Goal: Task Accomplishment & Management: Use online tool/utility

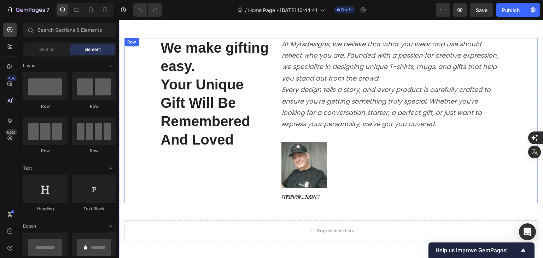
scroll to position [1944, 0]
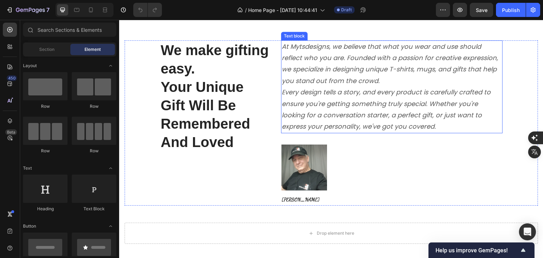
click at [285, 44] on div "At Mytsdesigns, we believe that what you wear and use should reflect who you ar…" at bounding box center [392, 86] width 222 height 93
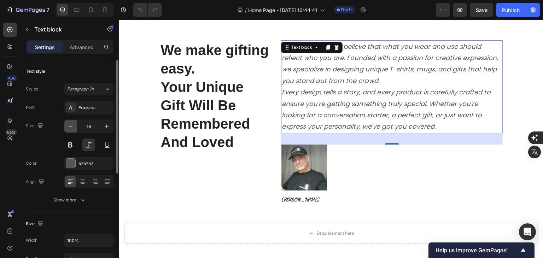
click at [72, 127] on icon "button" at bounding box center [70, 126] width 7 height 7
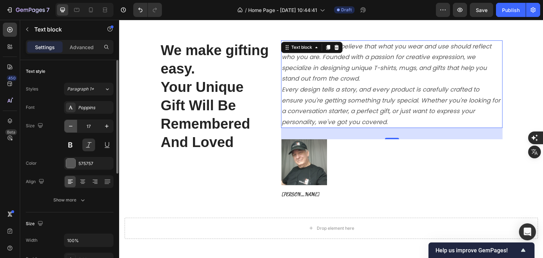
click at [72, 127] on icon "button" at bounding box center [70, 126] width 7 height 7
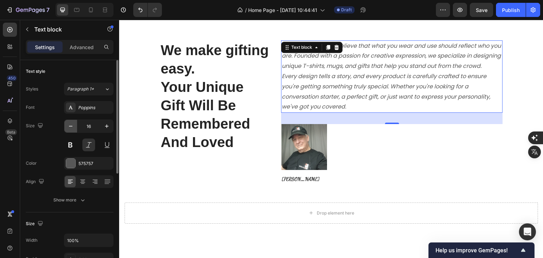
click at [72, 127] on icon "button" at bounding box center [70, 126] width 7 height 7
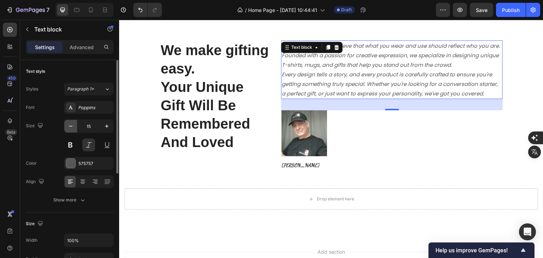
click at [72, 127] on icon "button" at bounding box center [70, 126] width 7 height 7
type input "14"
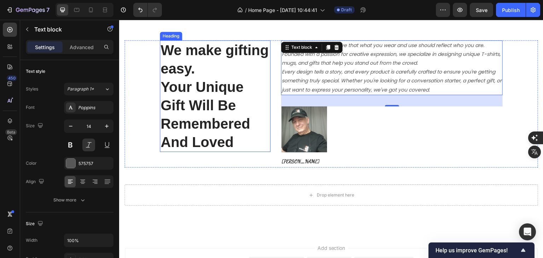
click at [257, 142] on h2 "We make gifting easy. Your Unique Gift Will Be Remembered And Loved" at bounding box center [215, 96] width 111 height 112
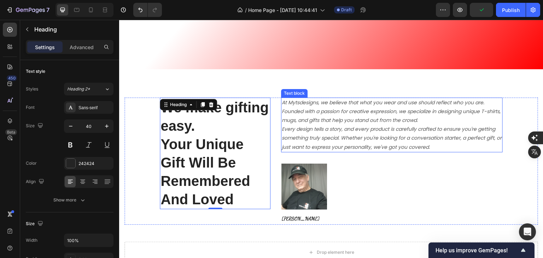
scroll to position [1909, 0]
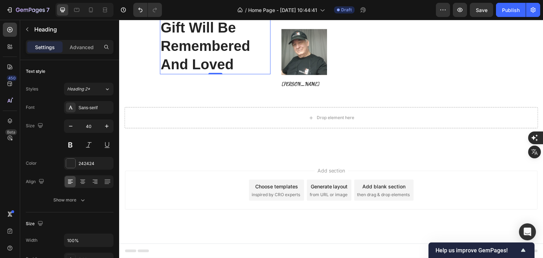
click at [168, 74] on h2 "We make gifting easy. Your Unique Gift Will Be Remembered And Loved" at bounding box center [215, 19] width 111 height 112
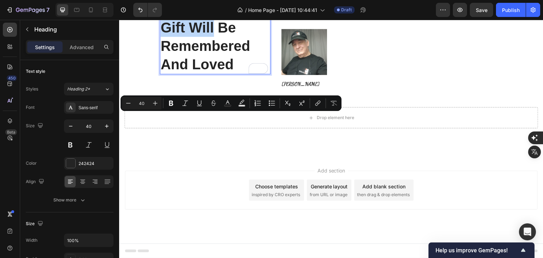
drag, startPoint x: 162, startPoint y: 121, endPoint x: 215, endPoint y: 132, distance: 54.5
click at [215, 74] on p "We make gifting easy. Your Unique Gift Will Be Remembered And Loved" at bounding box center [215, 18] width 109 height 110
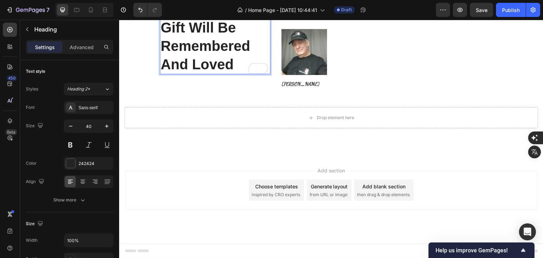
click at [233, 74] on p "We make gifting easy. Your Unique Gift Will Be Remembered And Loved" at bounding box center [215, 18] width 109 height 110
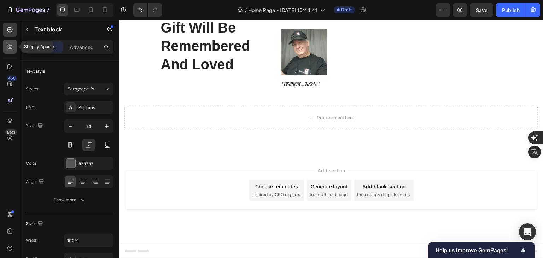
click at [11, 51] on div at bounding box center [10, 47] width 14 height 14
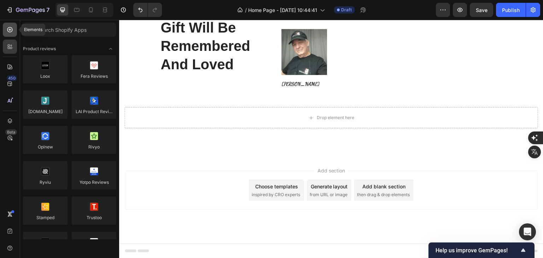
click at [8, 31] on icon at bounding box center [9, 29] width 5 height 5
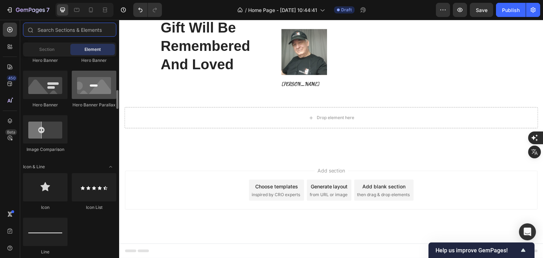
scroll to position [389, 0]
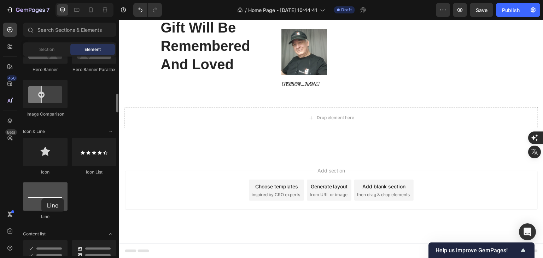
click at [41, 198] on div at bounding box center [45, 196] width 45 height 28
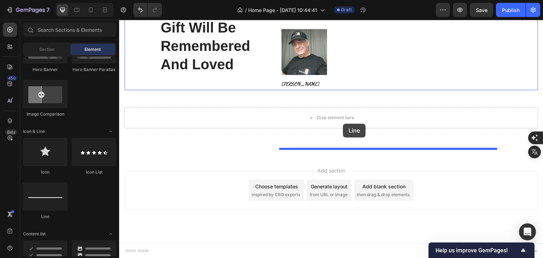
drag, startPoint x: 163, startPoint y: 222, endPoint x: 346, endPoint y: 125, distance: 206.9
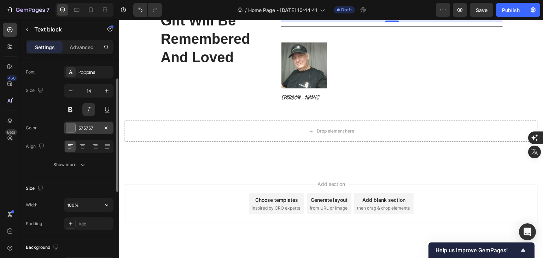
scroll to position [0, 0]
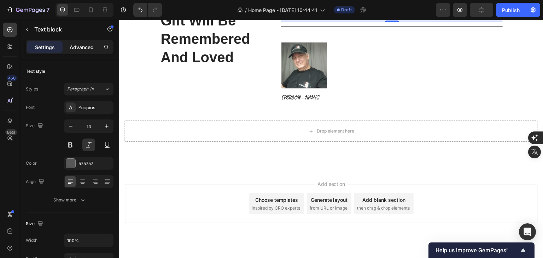
click at [87, 49] on p "Advanced" at bounding box center [82, 46] width 24 height 7
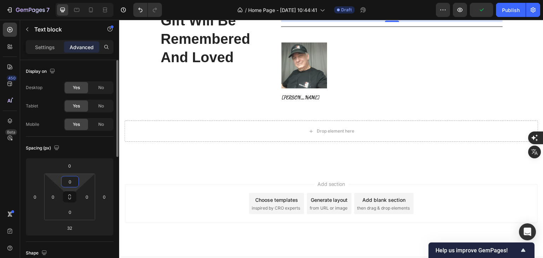
click at [69, 184] on input "0" at bounding box center [70, 181] width 14 height 11
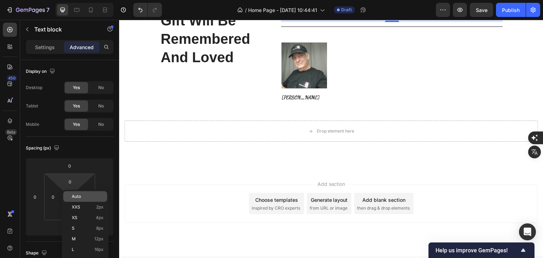
click at [77, 197] on span "Auto" at bounding box center [76, 196] width 9 height 5
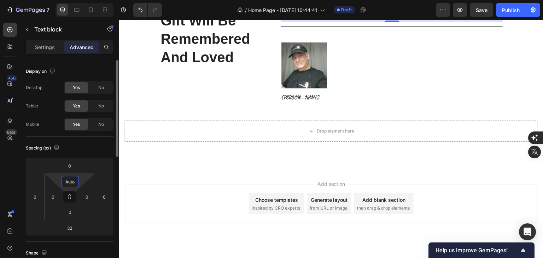
click at [72, 184] on input "Auto" at bounding box center [70, 181] width 14 height 11
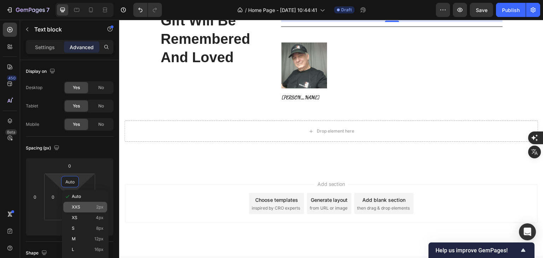
click at [77, 208] on span "XXS" at bounding box center [76, 207] width 8 height 5
type input "2"
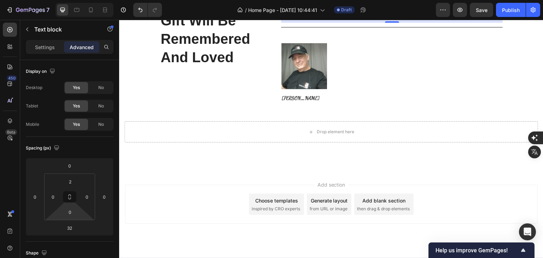
click at [77, 208] on div "0" at bounding box center [70, 211] width 18 height 11
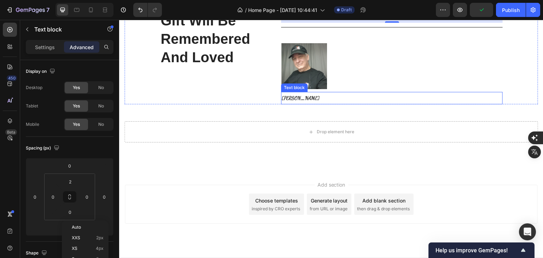
click at [359, 104] on p "[PERSON_NAME]" at bounding box center [392, 98] width 220 height 11
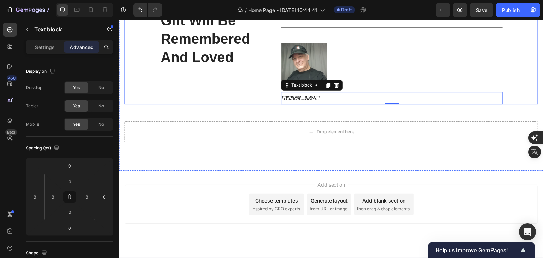
click at [339, 104] on div "At Mytsdesigns, we believe that what you wear and use should reflect who you ar…" at bounding box center [392, 29] width 222 height 149
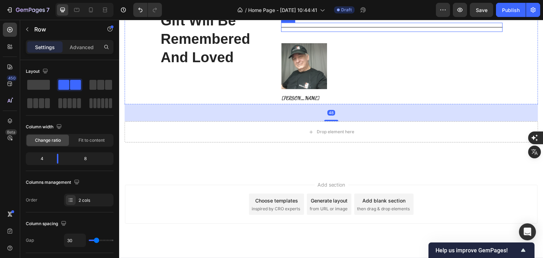
click at [339, 32] on div "Title Line" at bounding box center [392, 27] width 222 height 9
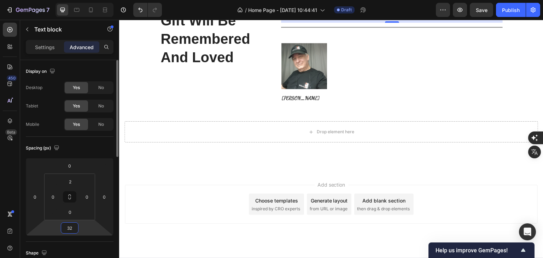
click at [71, 227] on input "32" at bounding box center [70, 228] width 14 height 11
type input "0"
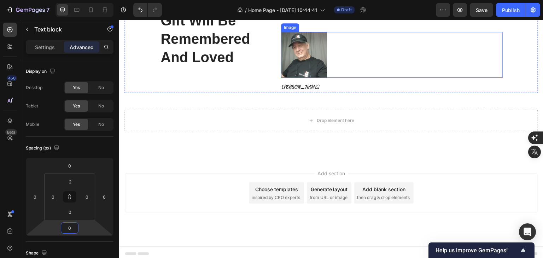
click at [346, 78] on div at bounding box center [392, 55] width 222 height 46
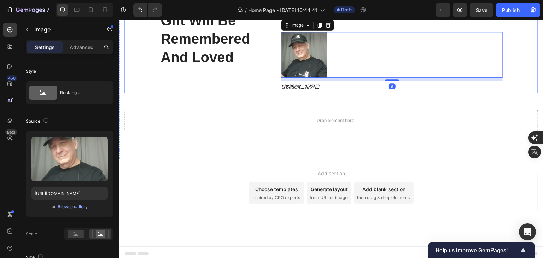
click at [350, 93] on div "At Mytsdesigns, we believe that what you wear and use should reflect who you ar…" at bounding box center [392, 24] width 222 height 138
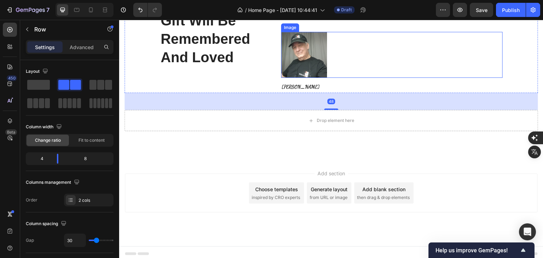
click at [342, 78] on div at bounding box center [392, 55] width 222 height 46
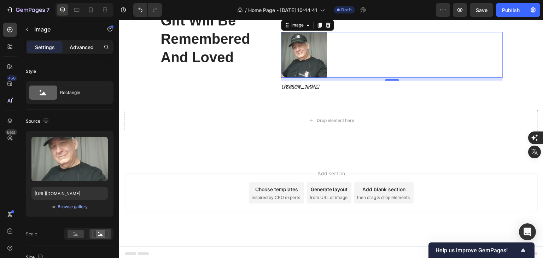
click at [91, 45] on p "Advanced" at bounding box center [82, 46] width 24 height 7
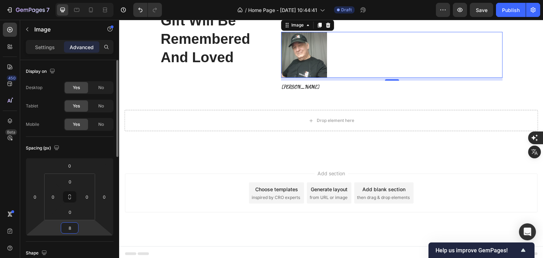
click at [72, 227] on input "8" at bounding box center [70, 228] width 14 height 11
type input "0"
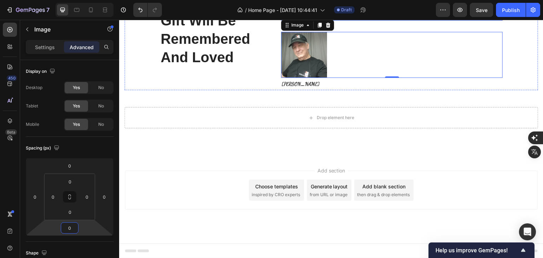
click at [318, 21] on div "Title Line" at bounding box center [392, 15] width 222 height 9
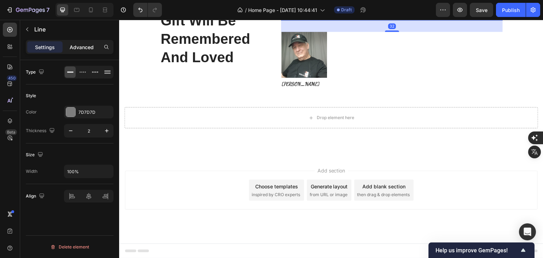
click at [91, 50] on p "Advanced" at bounding box center [82, 46] width 24 height 7
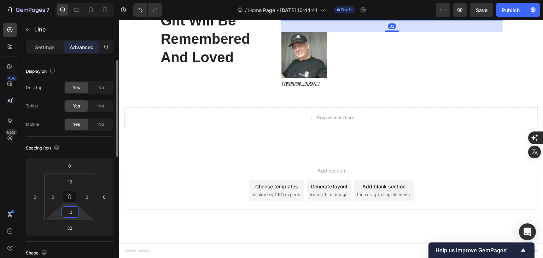
click at [71, 215] on input "12" at bounding box center [70, 212] width 14 height 11
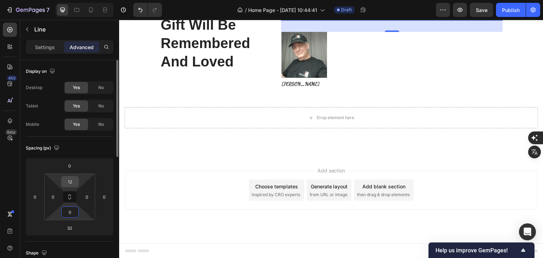
type input "0"
click at [73, 181] on input "12" at bounding box center [70, 181] width 14 height 11
type input "0"
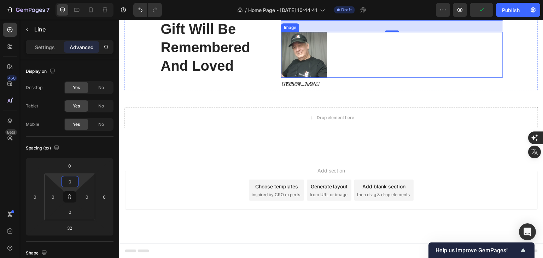
click at [358, 78] on div at bounding box center [392, 55] width 222 height 46
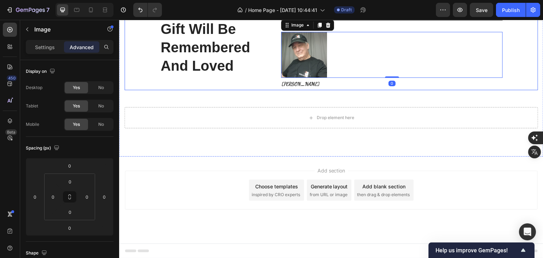
click at [225, 90] on div "We make gifting easy. Your Unique Gift Will Be Remembered And Loved Heading" at bounding box center [215, 27] width 111 height 126
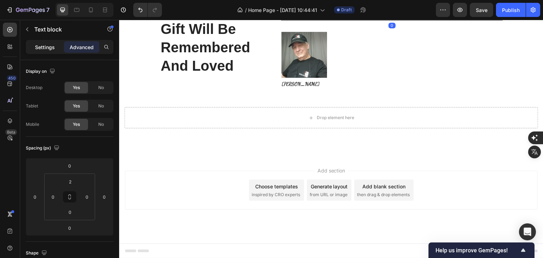
click at [49, 50] on p "Settings" at bounding box center [45, 46] width 20 height 7
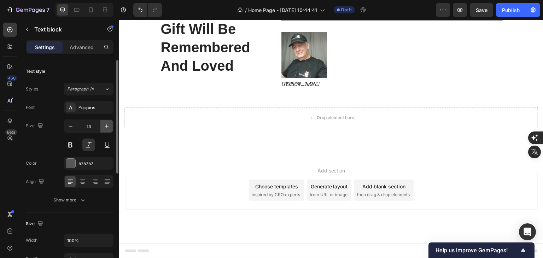
click at [106, 124] on icon "button" at bounding box center [106, 126] width 7 height 7
type input "15"
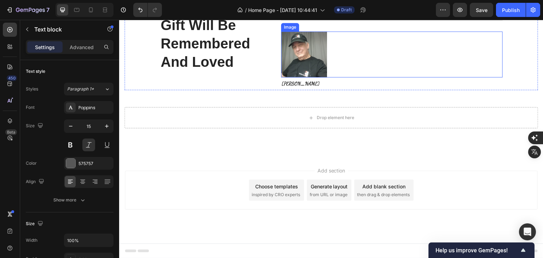
click at [331, 77] on div at bounding box center [392, 54] width 222 height 46
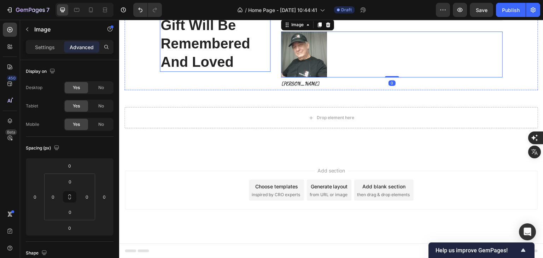
click at [246, 71] on p "We make gifting easy. Your Unique Gift Will Be Remembered And Loved" at bounding box center [215, 16] width 109 height 110
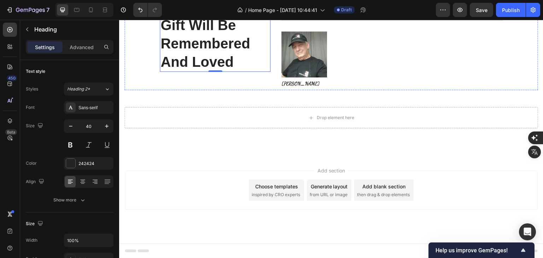
click at [284, 19] on p "Every design tells a story, and every product is carefully crafted to ensure yo…" at bounding box center [392, 4] width 220 height 29
click at [85, 50] on p "Advanced" at bounding box center [82, 46] width 24 height 7
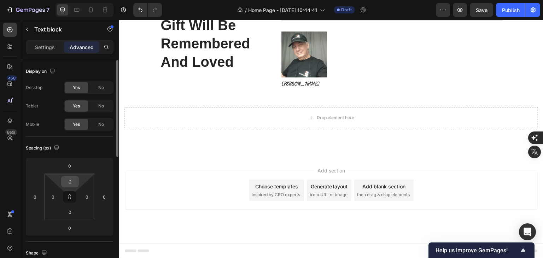
click at [71, 182] on input "2" at bounding box center [70, 181] width 14 height 11
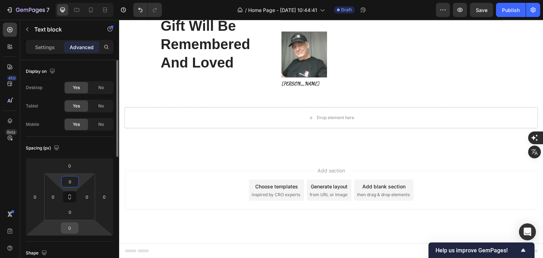
type input "0"
click at [71, 226] on input "0" at bounding box center [70, 228] width 14 height 11
type input "2"
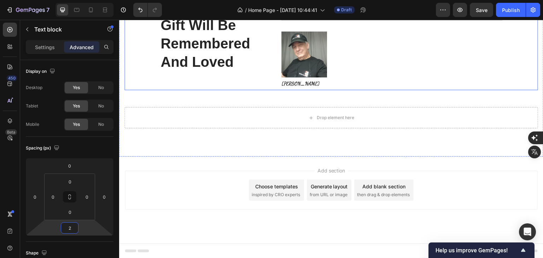
click at [270, 90] on div "We make gifting easy. Your Unique Gift Will Be Remembered And Loved Heading At …" at bounding box center [331, 25] width 414 height 130
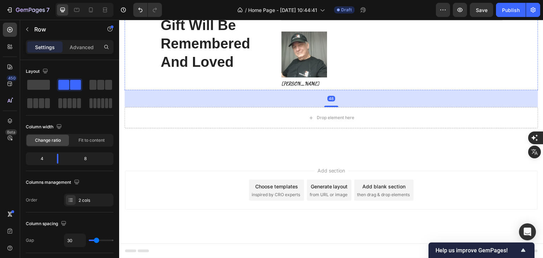
click at [289, 18] on p "Every design tells a story, and every product is carefully crafted to ensure yo…" at bounding box center [392, 3] width 220 height 29
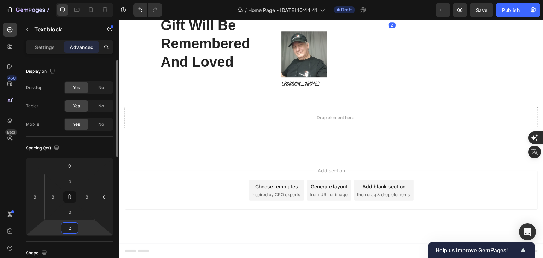
click at [74, 229] on input "2" at bounding box center [70, 228] width 14 height 11
type input "6"
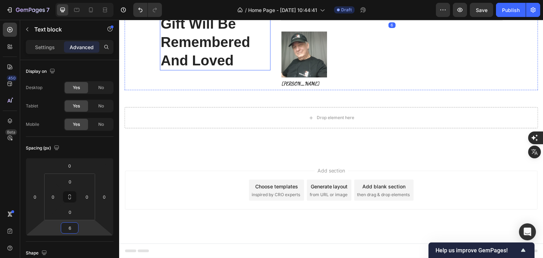
click at [250, 70] on p "We make gifting easy. Your Unique Gift Will Be Remembered And Loved" at bounding box center [215, 14] width 109 height 110
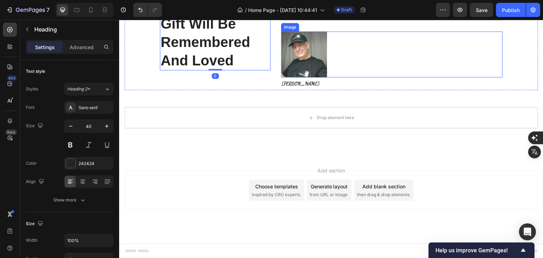
click at [380, 77] on div at bounding box center [392, 54] width 222 height 46
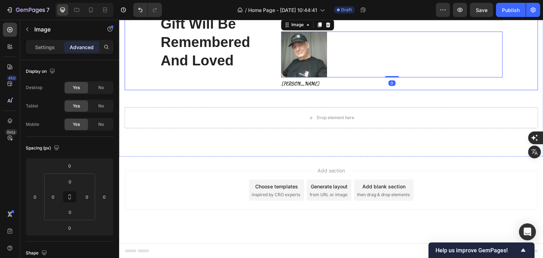
click at [337, 90] on div "At Mytsdesigns, we believe that what you wear and use should reflect who you ar…" at bounding box center [392, 25] width 222 height 132
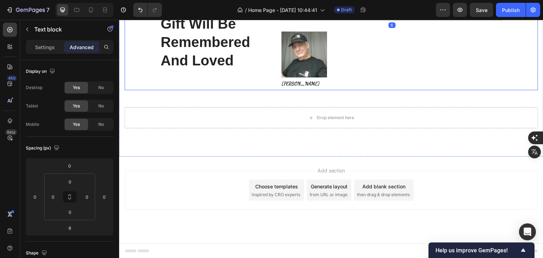
click at [291, 90] on div "At Mytsdesigns, we believe that what you wear and use should reflect who you ar…" at bounding box center [392, 25] width 222 height 132
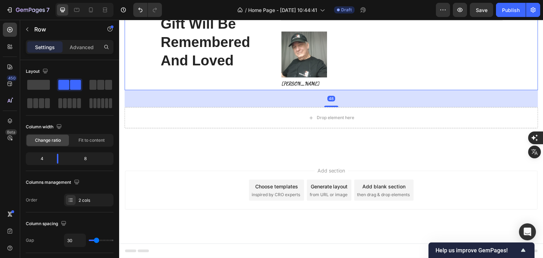
click at [287, 90] on div "At Mytsdesigns, we believe that what you wear and use should reflect who you ar…" at bounding box center [392, 25] width 222 height 132
click at [284, 90] on div "At Mytsdesigns, we believe that what you wear and use should reflect who you ar…" at bounding box center [392, 25] width 222 height 132
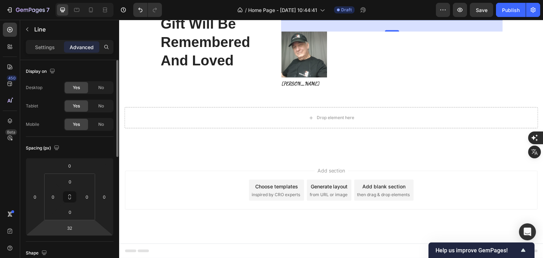
type input "2"
click at [79, 229] on html "7 / Home Page - [DATE] 10:44:41 Draft Preview Save Publish 450 Beta Sections(18…" at bounding box center [271, 129] width 543 height 258
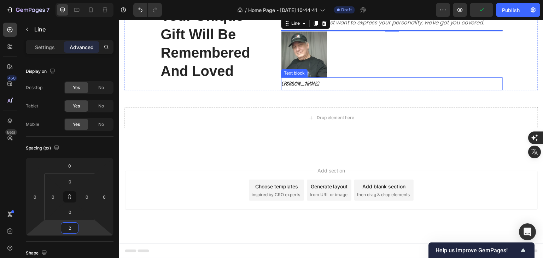
click at [332, 90] on div "[PERSON_NAME]" at bounding box center [392, 83] width 222 height 13
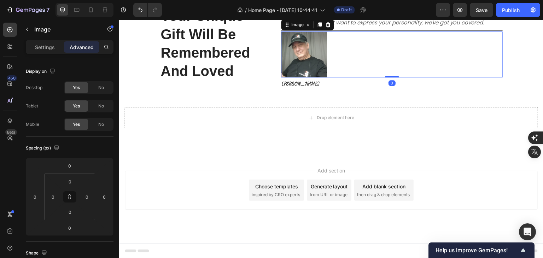
click at [339, 77] on div at bounding box center [392, 54] width 222 height 46
click at [71, 169] on input "0" at bounding box center [70, 166] width 14 height 11
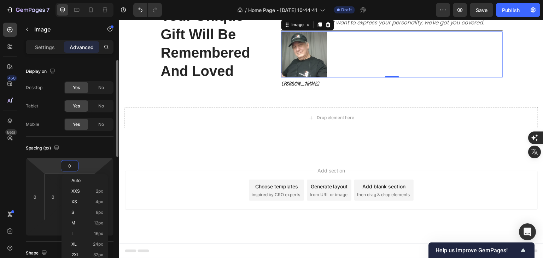
type input "2"
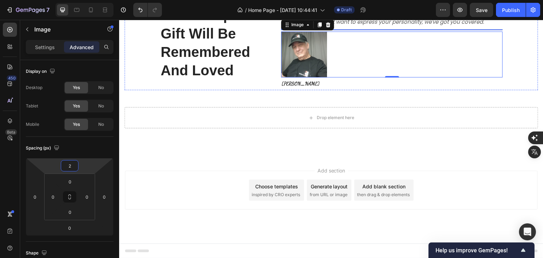
click at [336, 30] on div at bounding box center [392, 29] width 222 height 1
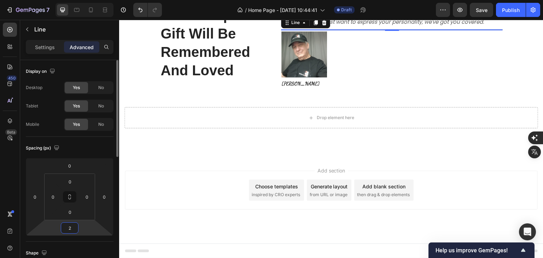
click at [71, 229] on input "2" at bounding box center [70, 228] width 14 height 11
type input "4"
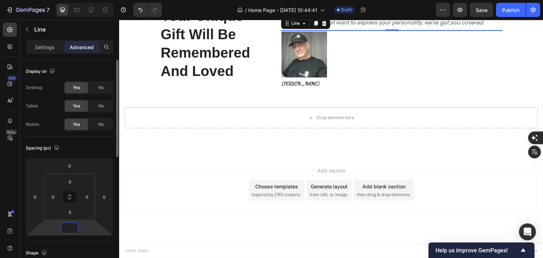
type input "6"
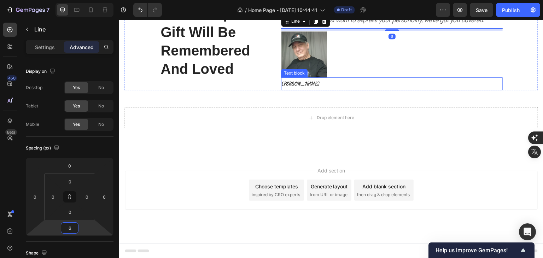
click at [346, 89] on p "[PERSON_NAME]" at bounding box center [392, 83] width 220 height 11
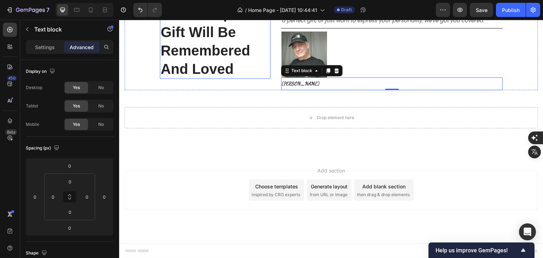
click at [252, 78] on p "We make gifting easy. Your Unique Gift Will Be Remembered And Loved" at bounding box center [215, 23] width 109 height 110
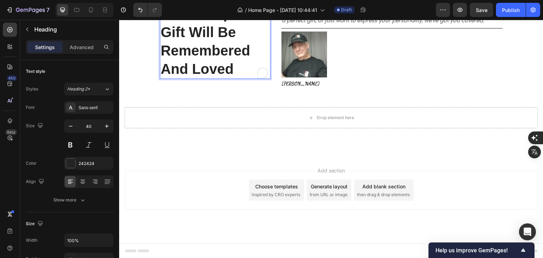
click at [167, 76] on p "We make gifting easy. Your Unique Gift Will Be Remembered And Loved" at bounding box center [215, 23] width 109 height 110
click at [161, 76] on p "We make gifting easy. Your Unique Gift Will Be Remembered And Loved" at bounding box center [215, 23] width 109 height 110
click at [162, 72] on div "We make gifting easy. Your Unique Gift Will Be Remembered And Loved Heading 0 A…" at bounding box center [331, 48] width 424 height 218
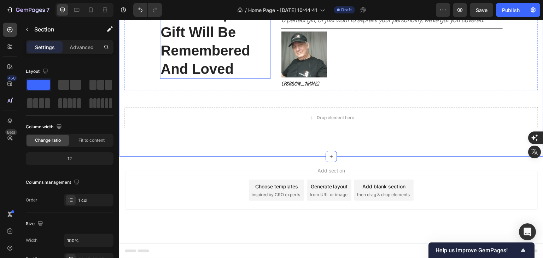
click at [165, 78] on p "We make gifting easy. Your Unique Gift Will Be Remembered And Loved" at bounding box center [215, 23] width 109 height 110
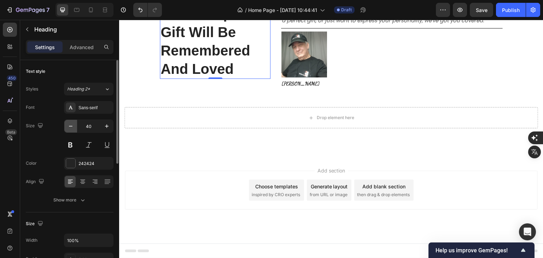
click at [70, 128] on icon "button" at bounding box center [70, 126] width 7 height 7
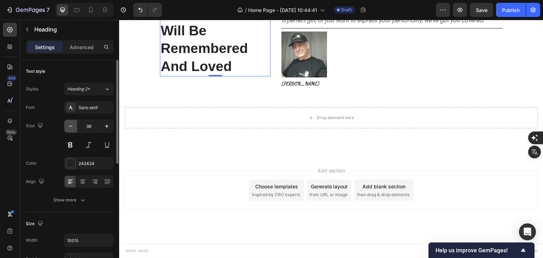
click at [70, 128] on icon "button" at bounding box center [70, 126] width 7 height 7
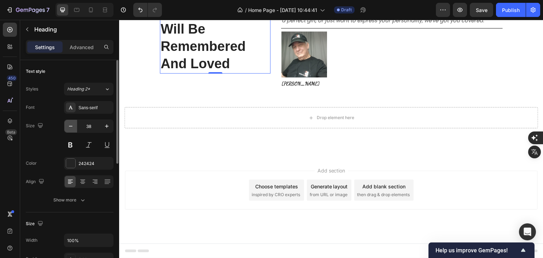
click at [70, 128] on icon "button" at bounding box center [70, 126] width 7 height 7
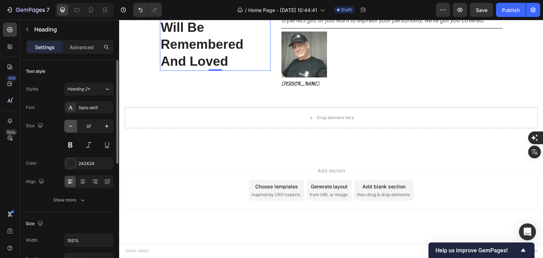
click at [70, 128] on icon "button" at bounding box center [70, 126] width 7 height 7
type input "36"
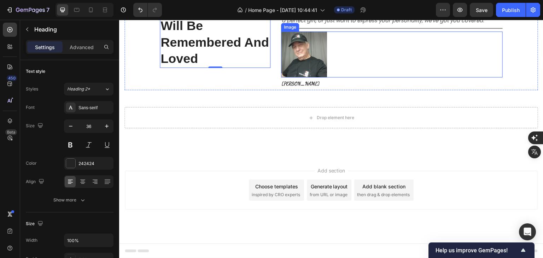
click at [456, 77] on div at bounding box center [392, 54] width 222 height 46
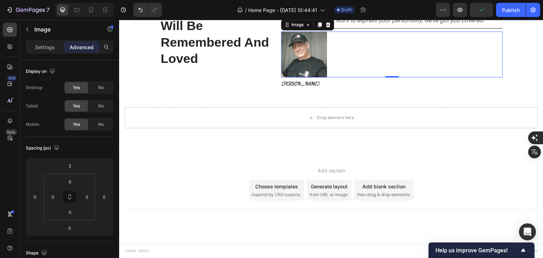
click at [282, 77] on img at bounding box center [304, 54] width 46 height 46
click at [39, 46] on p "Settings" at bounding box center [45, 46] width 20 height 7
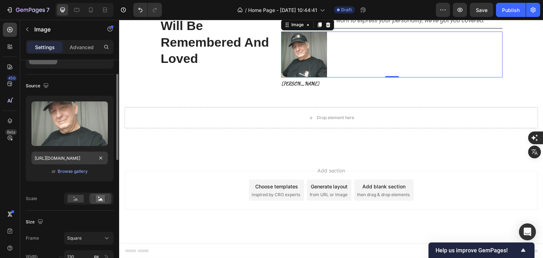
scroll to position [71, 0]
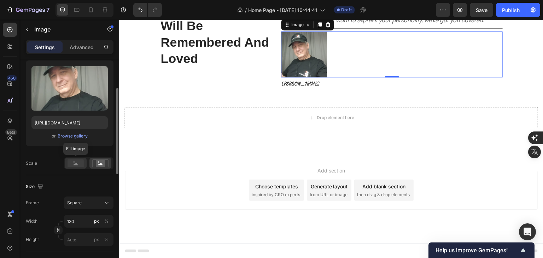
click at [78, 163] on rect at bounding box center [76, 163] width 16 height 8
click at [105, 163] on rect at bounding box center [100, 163] width 9 height 7
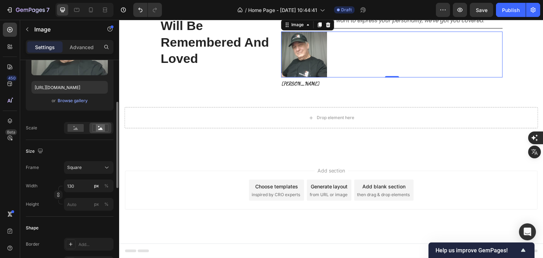
scroll to position [141, 0]
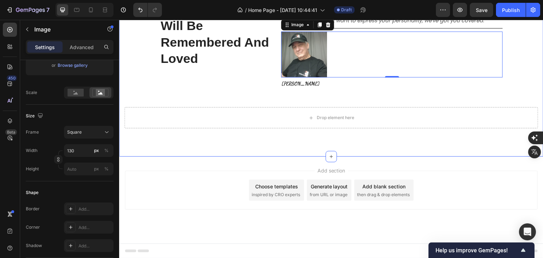
click at [202, 128] on div "We make gifting easy. Your Unique Gift Will Be Remembered And Loved Heading At …" at bounding box center [331, 47] width 414 height 161
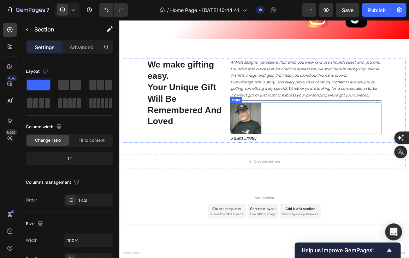
scroll to position [1908, 0]
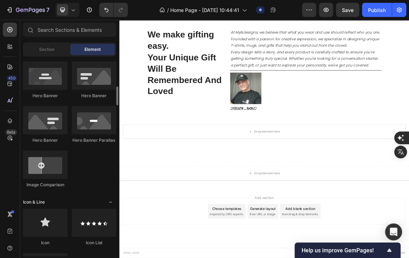
scroll to position [283, 0]
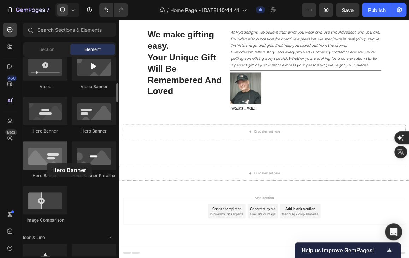
click at [47, 163] on div at bounding box center [45, 155] width 45 height 28
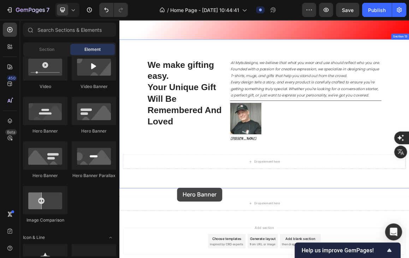
scroll to position [1952, 0]
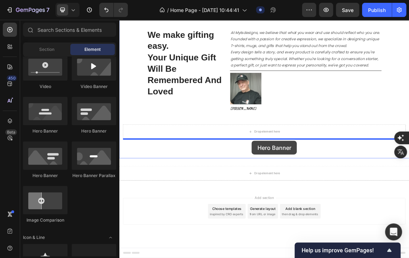
drag, startPoint x: 166, startPoint y: 183, endPoint x: 313, endPoint y: 197, distance: 148.1
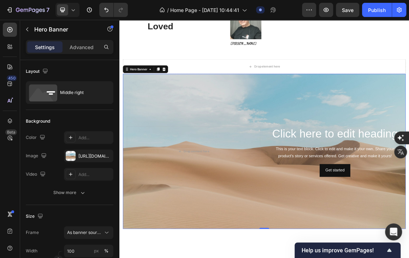
scroll to position [2058, 0]
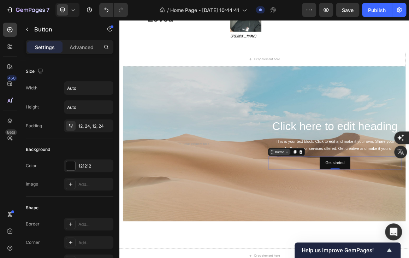
click at [347, 217] on div "Button" at bounding box center [364, 213] width 54 height 11
click at [385, 215] on div at bounding box center [384, 213] width 8 height 8
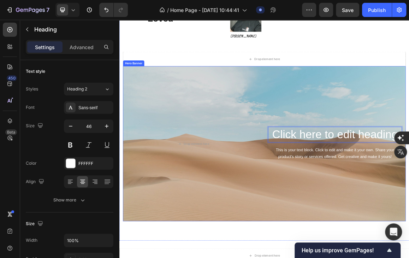
click at [338, 175] on div "Click here to edit heading Heading 16 This is your text block. Click to edit an…" at bounding box center [331, 201] width 414 height 53
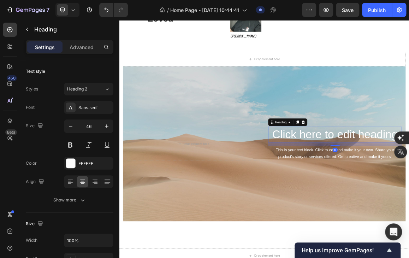
click at [83, 106] on div "Sans-serif" at bounding box center [94, 108] width 33 height 6
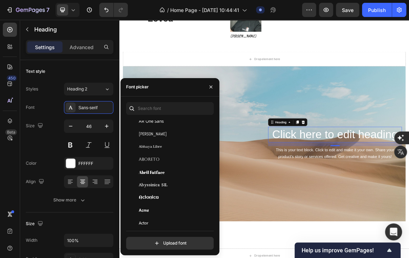
scroll to position [71, 0]
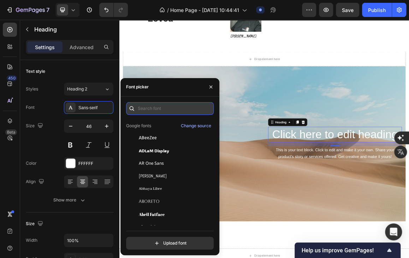
click at [156, 110] on input "text" at bounding box center [170, 108] width 88 height 13
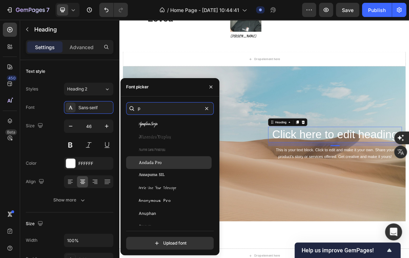
scroll to position [0, 0]
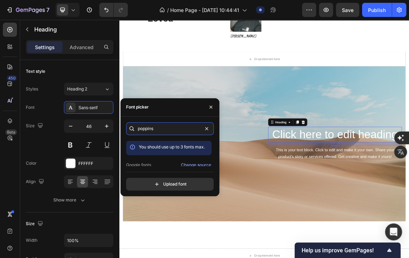
type input "poppins"
click at [130, 127] on icon at bounding box center [131, 128] width 7 height 7
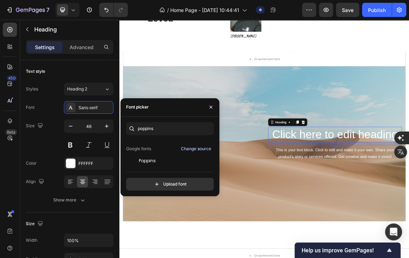
scroll to position [17, 0]
click at [95, 106] on div "Sans-serif" at bounding box center [94, 108] width 33 height 6
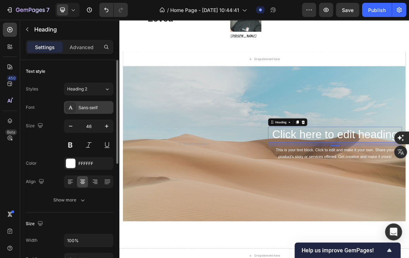
click at [95, 106] on div "Sans-serif" at bounding box center [94, 108] width 33 height 6
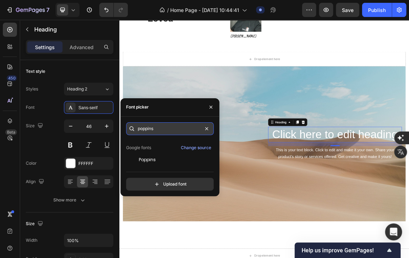
click at [145, 129] on input "poppins" at bounding box center [170, 128] width 88 height 13
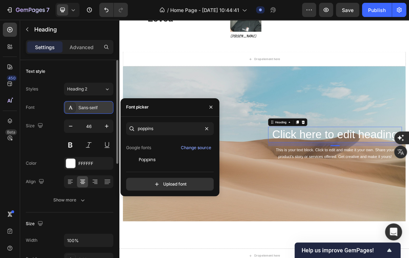
click at [73, 106] on icon at bounding box center [71, 108] width 6 height 6
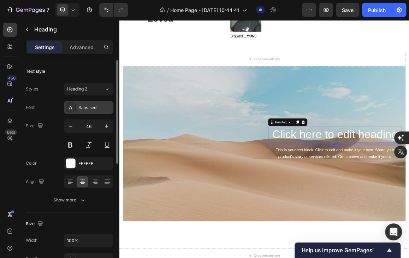
click at [85, 105] on div "Sans-serif" at bounding box center [94, 108] width 33 height 6
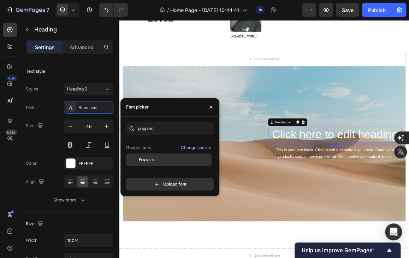
click at [158, 159] on div "Poppins" at bounding box center [174, 160] width 71 height 6
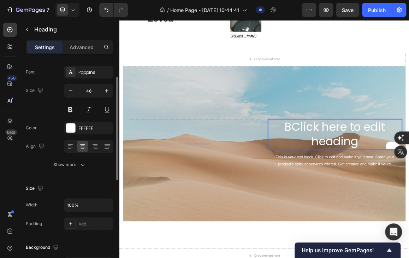
scroll to position [71, 0]
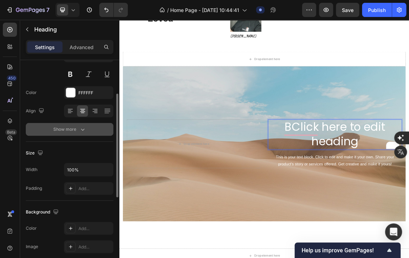
click at [83, 130] on icon "button" at bounding box center [82, 129] width 7 height 7
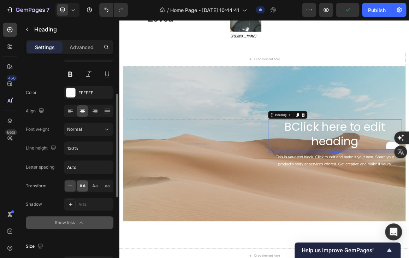
click at [82, 187] on span "AA" at bounding box center [83, 186] width 6 height 6
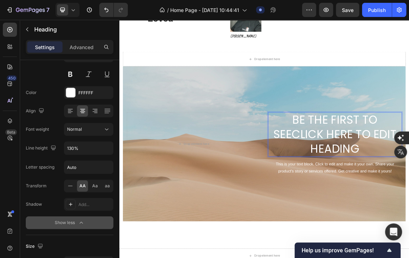
scroll to position [2047, 0]
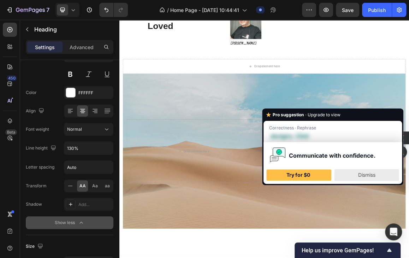
click at [367, 176] on span "Dismiss" at bounding box center [366, 175] width 17 height 6
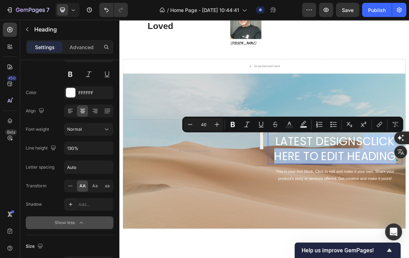
drag, startPoint x: 469, startPoint y: 198, endPoint x: 513, endPoint y: 217, distance: 47.2
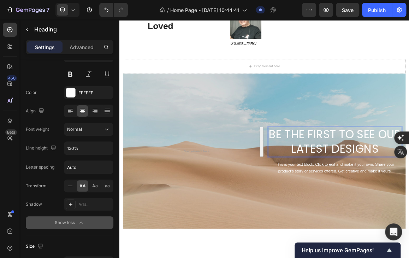
scroll to position [2058, 0]
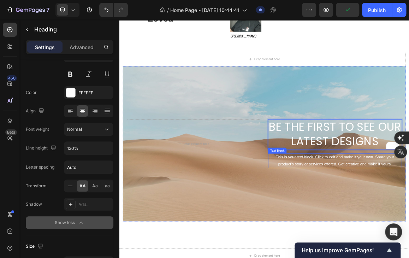
click at [340, 211] on div "Text Block" at bounding box center [350, 211] width 24 height 6
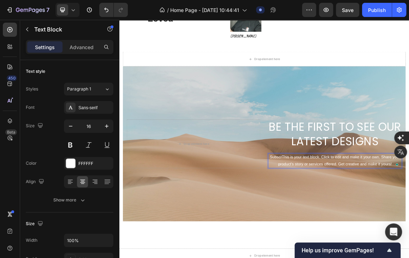
scroll to position [2052, 0]
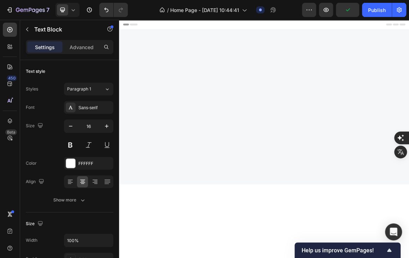
scroll to position [2052, 0]
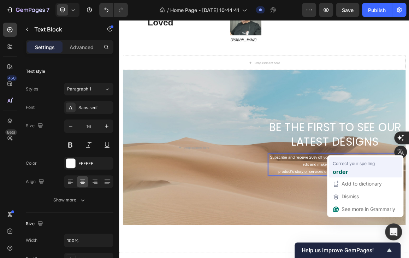
click at [352, 169] on div "order" at bounding box center [366, 171] width 68 height 11
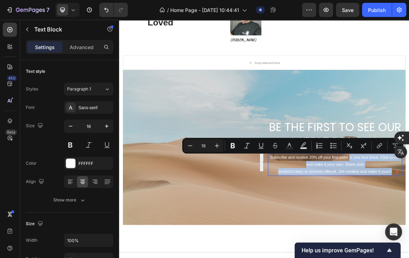
drag, startPoint x: 452, startPoint y: 219, endPoint x: 521, endPoint y: 240, distance: 72.2
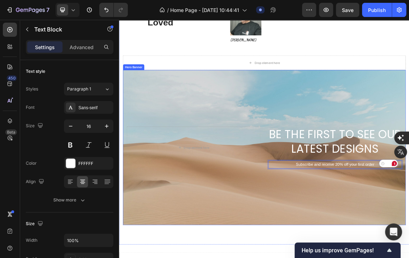
scroll to position [2063, 0]
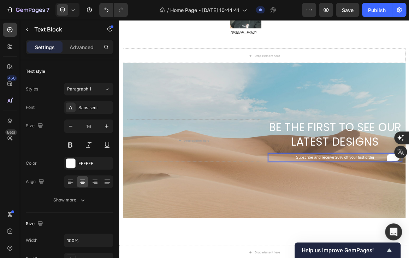
click at [107, 126] on icon "button" at bounding box center [106, 126] width 7 height 7
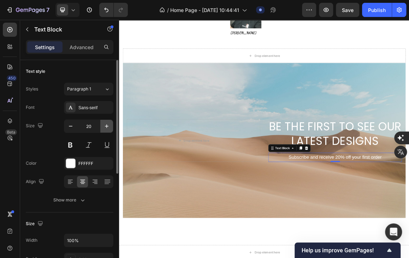
click at [107, 126] on icon "button" at bounding box center [106, 126] width 7 height 7
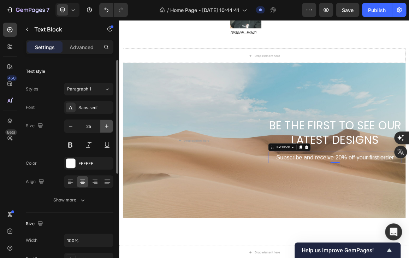
click at [107, 126] on icon "button" at bounding box center [106, 126] width 7 height 7
type input "27"
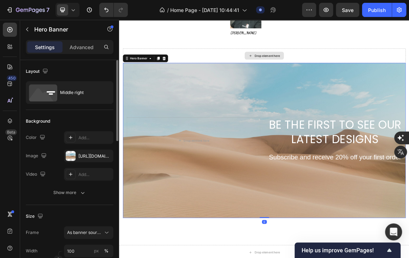
click at [139, 83] on div "We make gifting easy. Your Unique Gift Will Be Remembered And Loved Heading At …" at bounding box center [331, 115] width 414 height 387
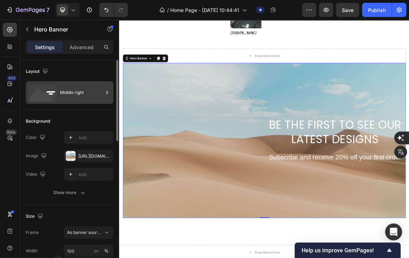
click at [76, 95] on div "Middle right" at bounding box center [81, 92] width 43 height 16
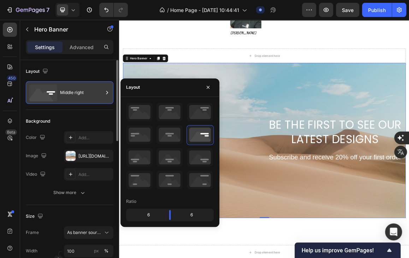
click at [70, 93] on div "Middle right" at bounding box center [81, 92] width 43 height 16
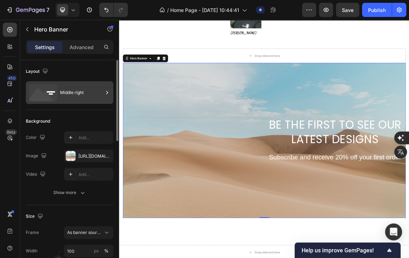
click at [48, 92] on rect at bounding box center [51, 91] width 8 height 1
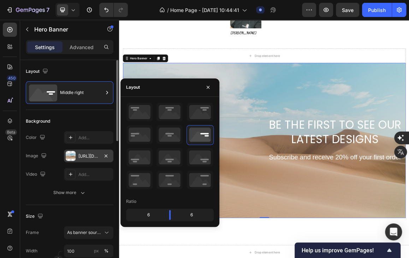
click at [71, 159] on div at bounding box center [71, 156] width 10 height 10
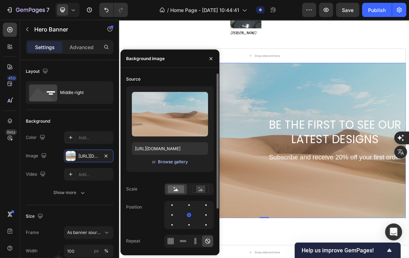
click at [172, 159] on div "Browse gallery" at bounding box center [173, 162] width 30 height 6
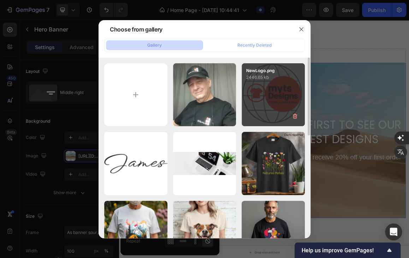
click at [246, 114] on div "NewLogo.png 2446.65 kb" at bounding box center [273, 94] width 63 height 63
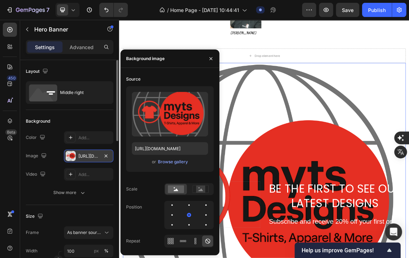
click at [99, 155] on div "https://cdn.shopify.com/s/files/1/0729/9937/0966/files/gempages_585617362330321…" at bounding box center [88, 156] width 21 height 6
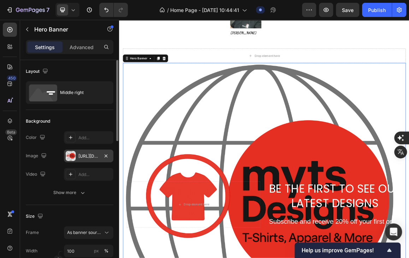
click at [95, 158] on div "https://cdn.shopify.com/s/files/1/0729/9937/0966/files/gempages_585617362330321…" at bounding box center [88, 156] width 21 height 6
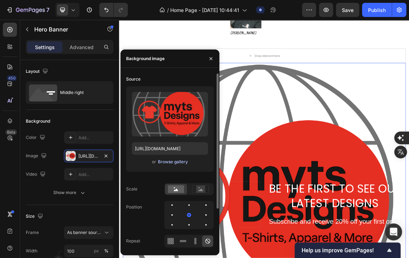
click at [168, 163] on div "Browse gallery" at bounding box center [173, 162] width 30 height 6
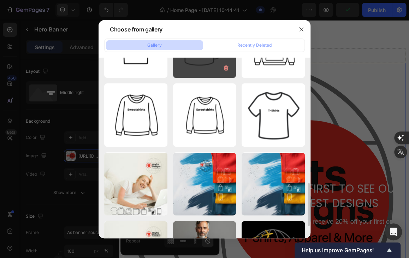
scroll to position [566, 0]
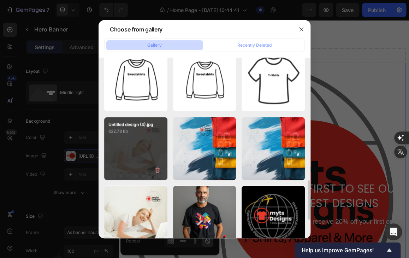
click at [152, 159] on div "Untitled design (4).jpg 622.78 kb" at bounding box center [135, 148] width 63 height 63
type input "https://cdn.shopify.com/s/files/1/0729/9937/0966/files/gempages_585617362330321…"
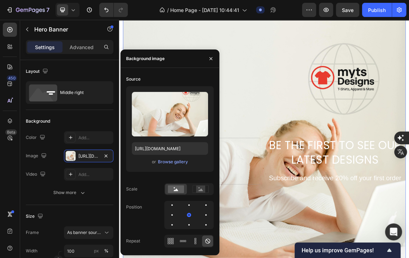
scroll to position [2133, 0]
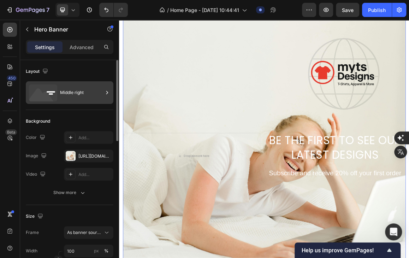
click at [105, 92] on icon at bounding box center [107, 92] width 7 height 7
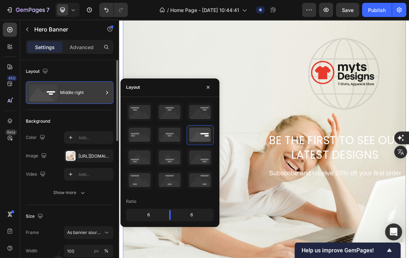
click at [105, 95] on icon at bounding box center [107, 92] width 7 height 7
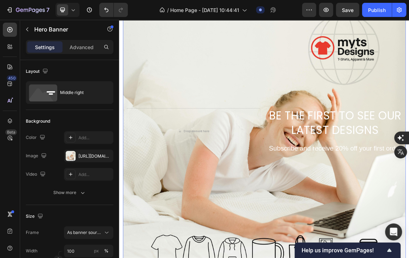
scroll to position [2169, 0]
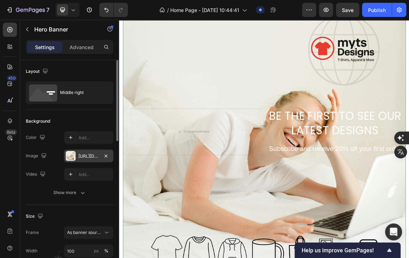
click at [86, 160] on div "https://cdn.shopify.com/s/files/1/0729/9937/0966/files/gempages_585617362330321…" at bounding box center [88, 156] width 49 height 13
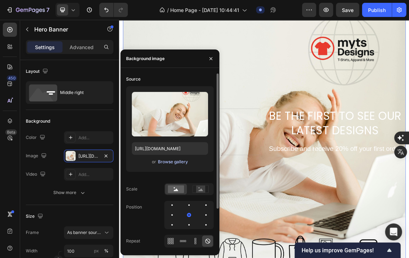
click at [165, 163] on div "Browse gallery" at bounding box center [173, 162] width 30 height 6
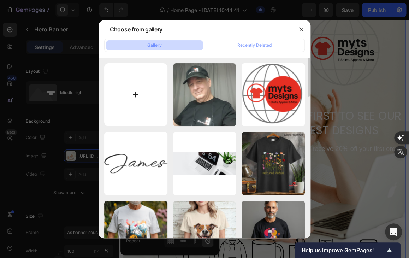
click at [135, 95] on input "file" at bounding box center [135, 94] width 63 height 63
type input "C:\fakepath\pexels-cottonbro-5474294.jpg"
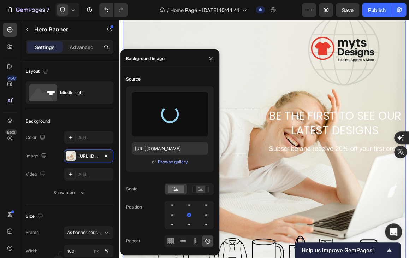
type input "https://cdn.shopify.com/s/files/1/0729/9937/0966/files/gempages_585617362330321…"
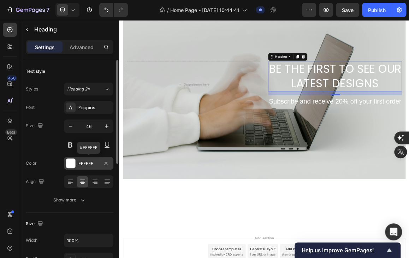
click at [72, 163] on div at bounding box center [70, 163] width 9 height 9
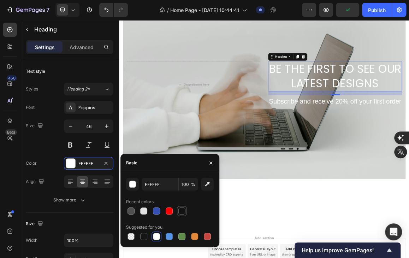
click at [182, 215] on div at bounding box center [182, 211] width 10 height 10
type input "121212"
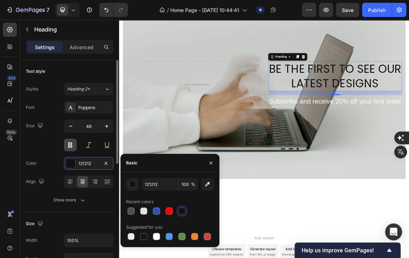
click at [74, 147] on button at bounding box center [70, 145] width 13 height 13
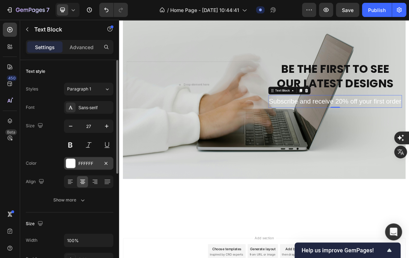
click at [81, 165] on div "FFFFFF" at bounding box center [88, 164] width 21 height 6
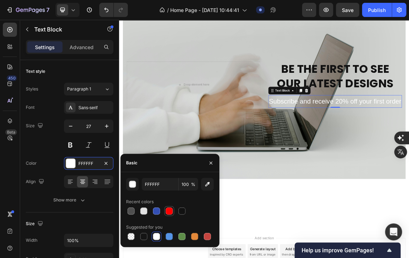
click at [170, 209] on div at bounding box center [169, 211] width 7 height 7
type input "FF0000"
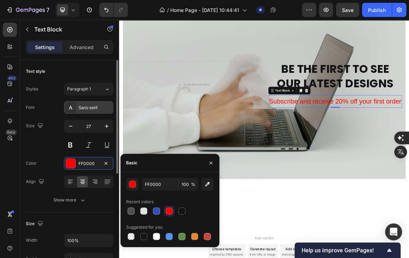
click at [86, 106] on div "Sans-serif" at bounding box center [94, 108] width 33 height 6
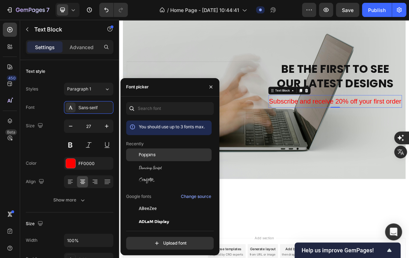
click at [147, 156] on span "Poppins" at bounding box center [147, 155] width 17 height 6
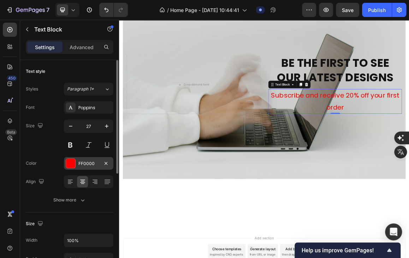
click at [68, 164] on div at bounding box center [70, 163] width 9 height 9
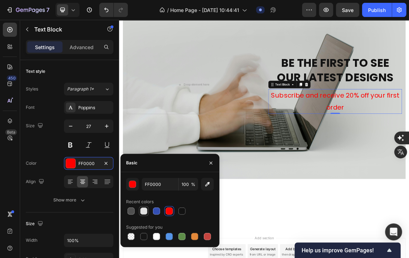
click at [145, 210] on div at bounding box center [143, 211] width 7 height 7
type input "E2E2E2"
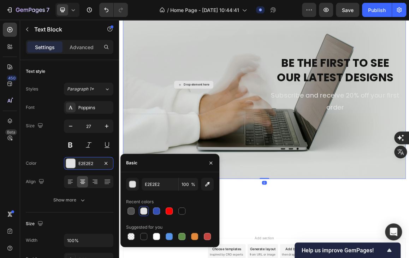
click at [154, 83] on div "Drop element here" at bounding box center [228, 114] width 196 height 85
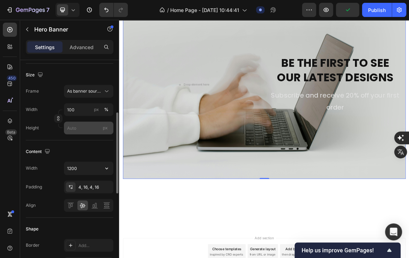
scroll to position [177, 0]
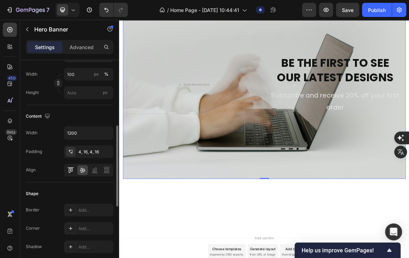
click at [72, 171] on icon at bounding box center [70, 170] width 7 height 7
click at [81, 170] on icon at bounding box center [82, 170] width 7 height 7
click at [91, 169] on div at bounding box center [94, 170] width 11 height 10
click at [103, 169] on div at bounding box center [106, 170] width 11 height 10
click at [83, 170] on icon at bounding box center [83, 170] width 6 height 5
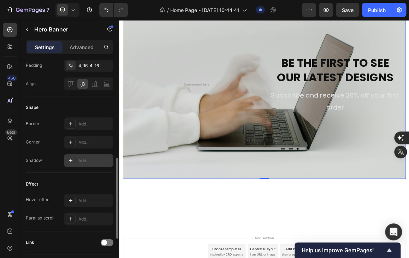
scroll to position [228, 0]
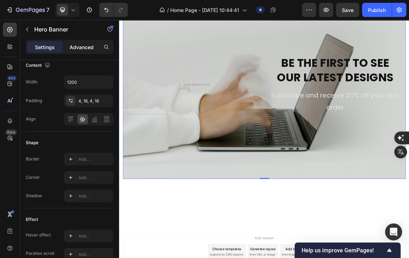
click at [84, 46] on p "Advanced" at bounding box center [82, 46] width 24 height 7
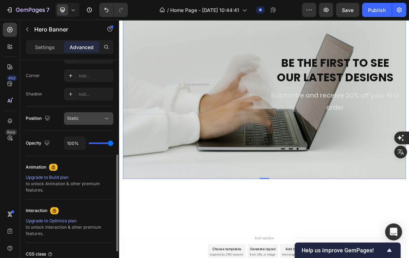
scroll to position [247, 0]
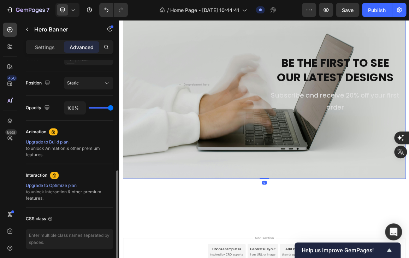
type input "97%"
type input "97"
type input "95%"
type input "95"
type input "94%"
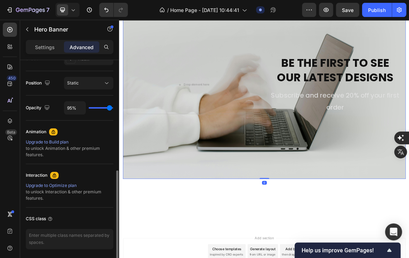
type input "94"
type input "91%"
type input "91"
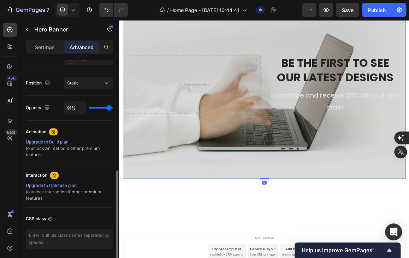
type input "86%"
type input "86"
type input "85%"
type input "85"
type input "82%"
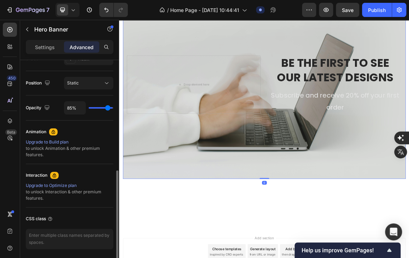
type input "82"
type input "80%"
type input "80"
type input "79%"
type input "79"
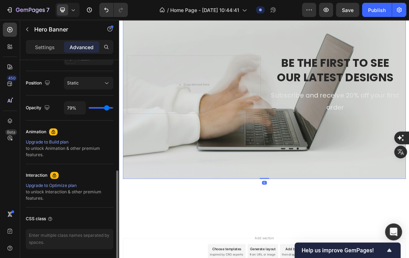
type input "77%"
type input "77"
type input "76%"
type input "76"
type input "73%"
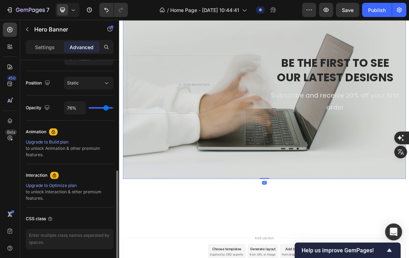
type input "73"
type input "71%"
type input "71"
type input "69%"
type input "69"
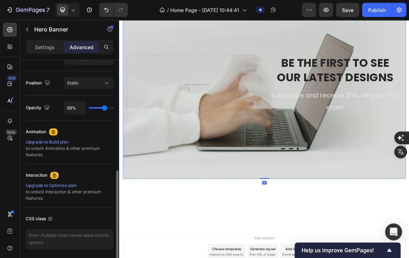
type input "67%"
type input "67"
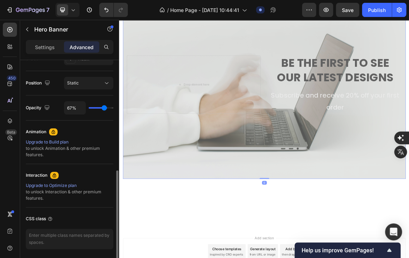
type input "66%"
type input "66"
type input "64%"
type input "64"
type input "63%"
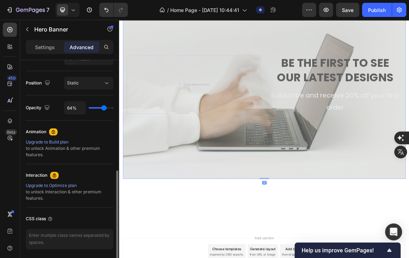
type input "63"
type input "60%"
type input "60"
type input "57%"
type input "57"
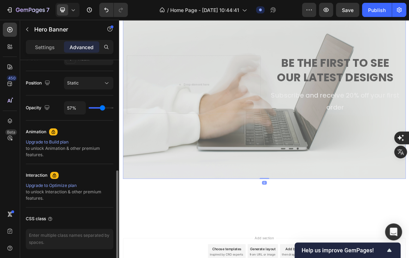
type input "52%"
type input "52"
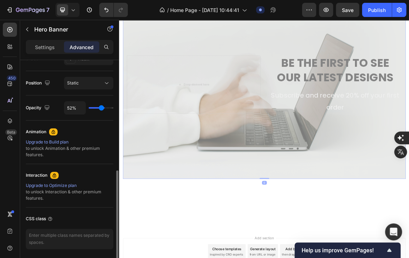
type input "51%"
type input "51"
type input "46%"
type input "46"
type input "45%"
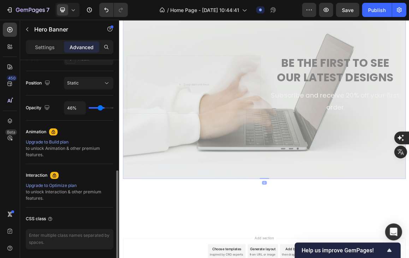
type input "45"
type input "43%"
type input "43"
type input "42%"
type input "42"
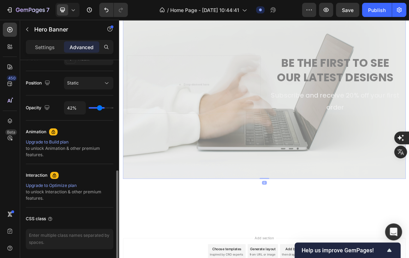
type input "40%"
type input "40"
type input "39%"
type input "39"
type input "34%"
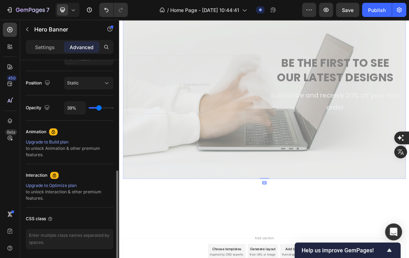
type input "34"
type input "31%"
type input "31"
type input "27%"
type input "27"
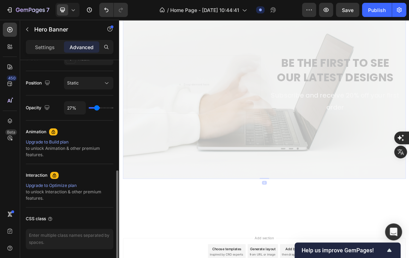
type input "24%"
type input "24"
type input "20%"
type input "20"
type input "18%"
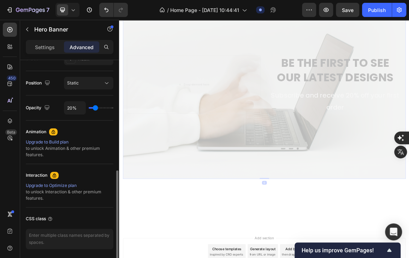
type input "18"
type input "17%"
type input "17"
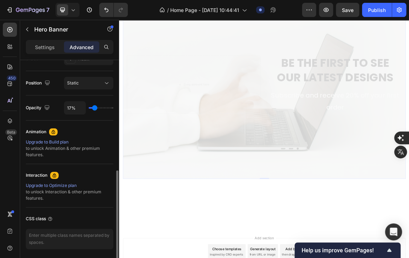
type input "18%"
type input "18"
type input "23%"
type input "23"
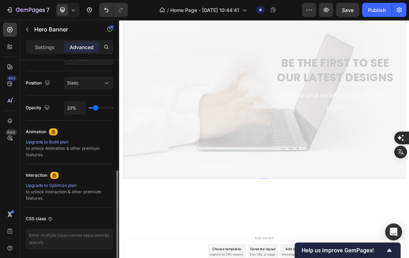
type input "26%"
type input "26"
type input "29%"
type input "29"
type input "30%"
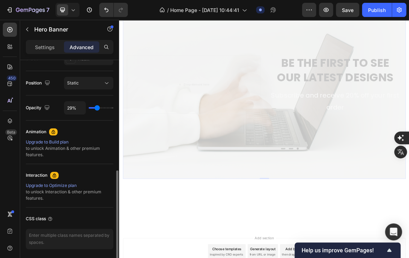
type input "30"
type input "31%"
type input "31"
type input "33%"
type input "33"
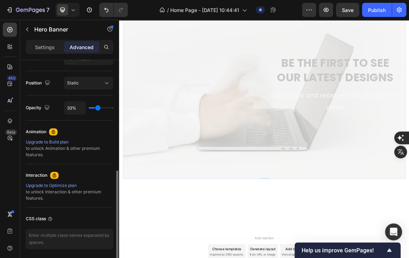
type input "34%"
type input "34"
type input "36%"
type input "36"
type input "37%"
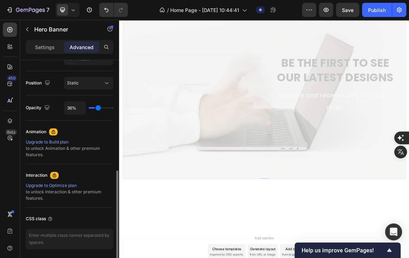
type input "37"
type input "39%"
type input "39"
type input "40%"
type input "40"
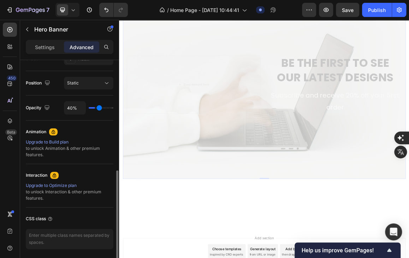
type input "42%"
type input "42"
type input "46%"
type input "46"
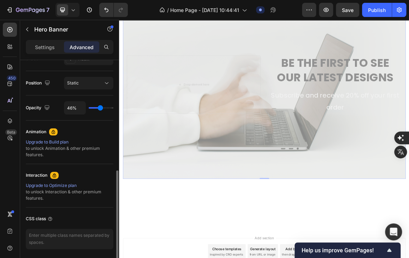
type input "48%"
type input "48"
type input "51%"
type input "51"
type input "52%"
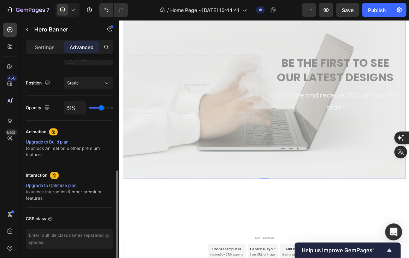
type input "52"
type input "54%"
type input "54"
type input "55%"
type input "55"
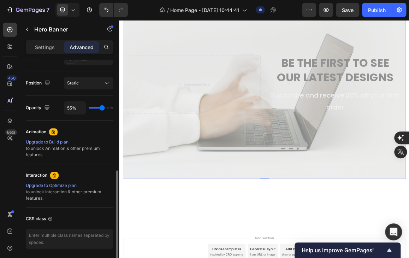
type input "60%"
type input "60"
type input "63%"
type input "63"
type input "67%"
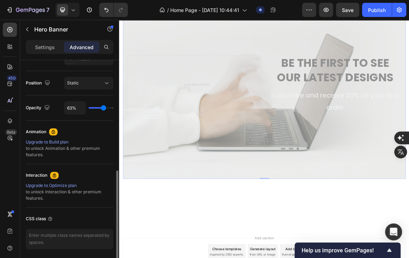
type input "67"
type input "73%"
type input "73"
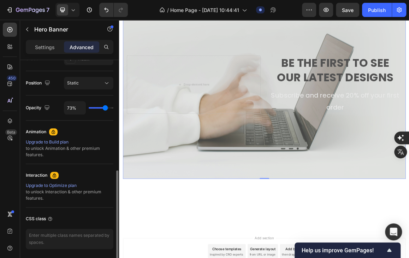
type input "79%"
type input "79"
type input "82%"
type input "82"
type input "83%"
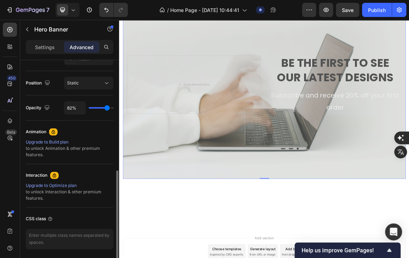
type input "83"
type input "85%"
type input "85"
type input "86%"
type input "86"
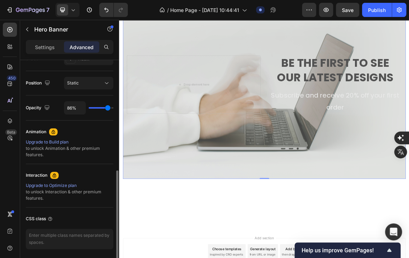
type input "89%"
type input "89"
type input "91%"
type input "91"
type input "92%"
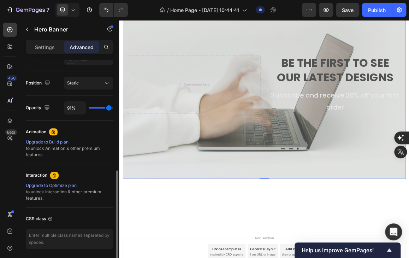
type input "92"
type input "95%"
type input "95"
type input "97%"
type input "97"
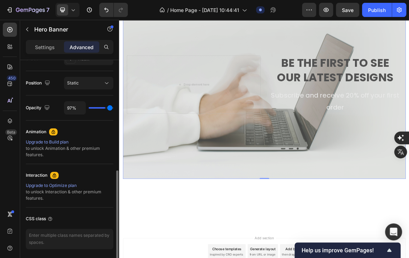
type input "98%"
type input "98"
type input "100%"
type input "100"
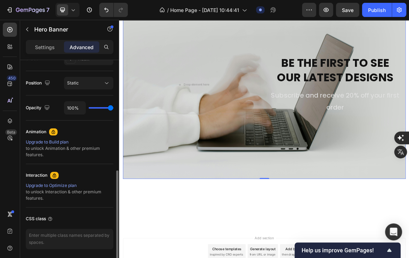
drag, startPoint x: 112, startPoint y: 106, endPoint x: 116, endPoint y: 107, distance: 4.7
click at [113, 107] on input "range" at bounding box center [101, 107] width 25 height 1
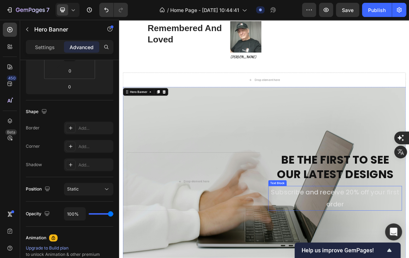
scroll to position [0, 0]
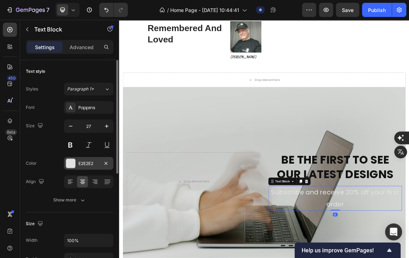
click at [88, 166] on div "E2E2E2" at bounding box center [88, 164] width 21 height 6
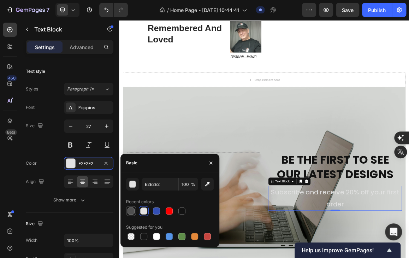
click at [133, 213] on div at bounding box center [131, 211] width 7 height 7
type input "4F4F4F"
click at [83, 48] on p "Advanced" at bounding box center [82, 46] width 24 height 7
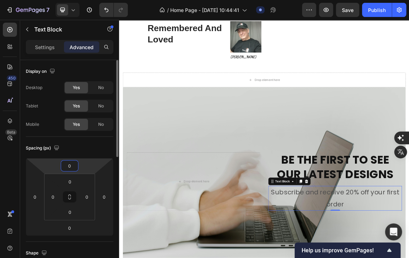
click at [70, 170] on input "0" at bounding box center [70, 166] width 14 height 11
drag, startPoint x: 71, startPoint y: 167, endPoint x: 65, endPoint y: 166, distance: 6.0
click at [65, 166] on input "2" at bounding box center [70, 166] width 14 height 11
type input "0000"
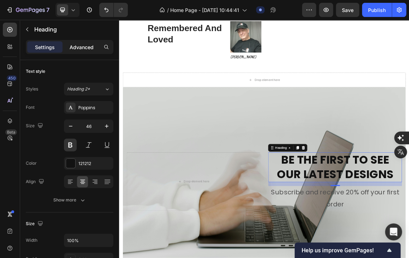
click at [91, 50] on div "Advanced" at bounding box center [81, 46] width 35 height 11
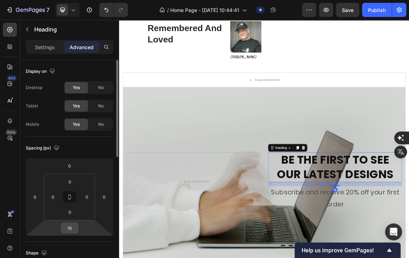
click at [72, 228] on input "16" at bounding box center [70, 228] width 14 height 11
type input "0"
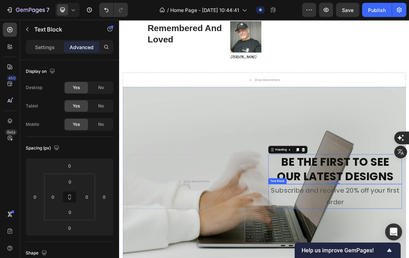
click at [44, 47] on p "Settings" at bounding box center [45, 46] width 20 height 7
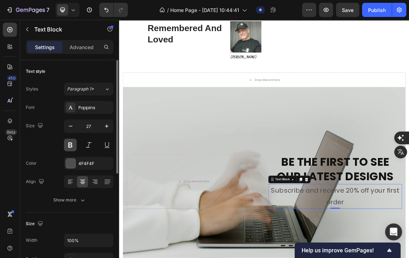
click at [70, 145] on button at bounding box center [70, 145] width 13 height 13
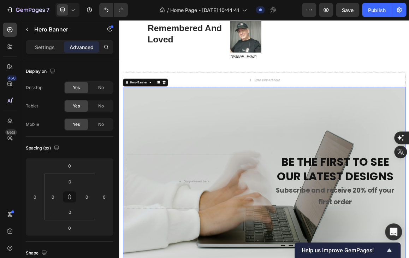
click at [206, 198] on div "Background Image" at bounding box center [331, 256] width 414 height 276
